Goal: Find specific page/section: Locate a particular part of the current website

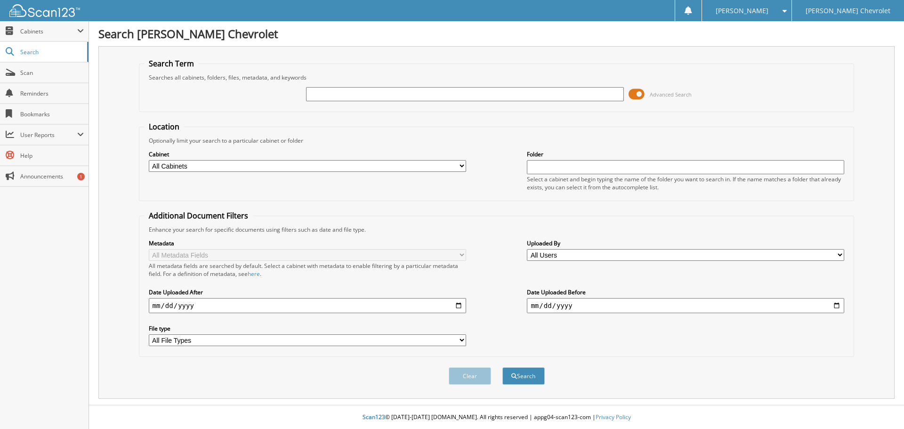
type input "4"
type input "178782"
click at [533, 370] on button "Search" at bounding box center [523, 375] width 42 height 17
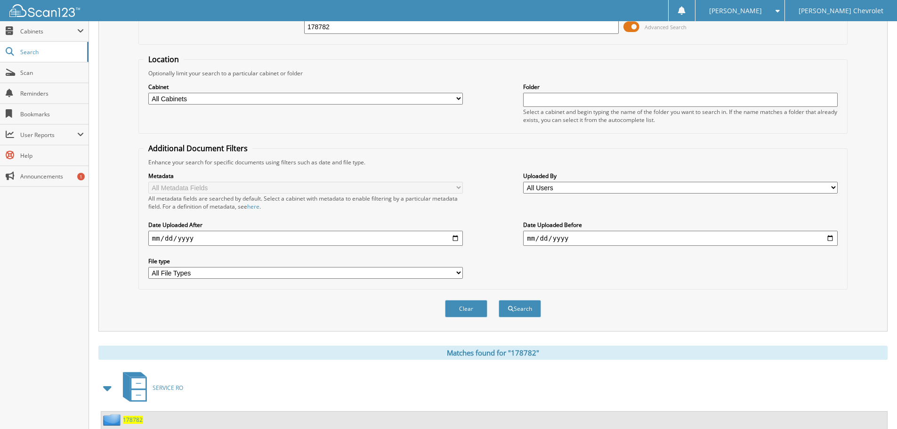
scroll to position [141, 0]
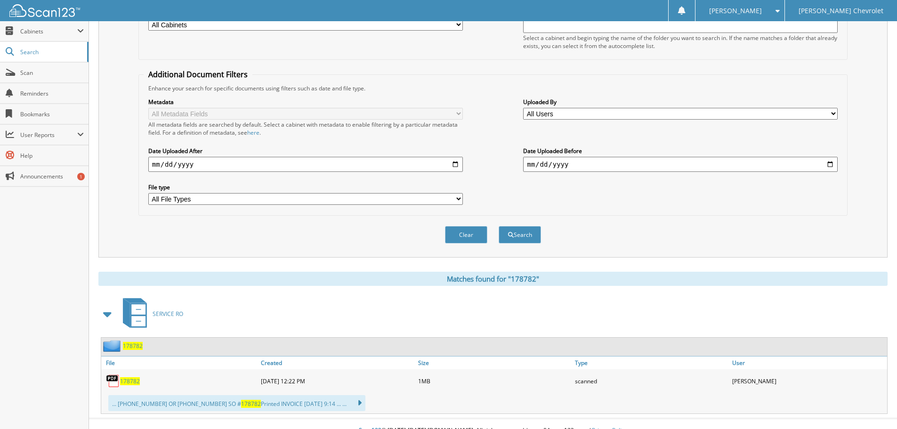
click at [126, 382] on span "178782" at bounding box center [130, 381] width 20 height 8
